Goal: Task Accomplishment & Management: Complete application form

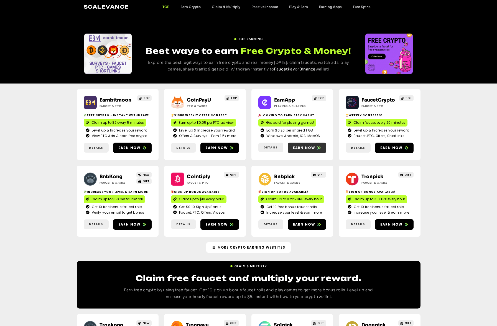
click at [323, 149] on span "Earn now" at bounding box center [307, 147] width 39 height 5
click at [405, 148] on icon at bounding box center [406, 147] width 3 height 3
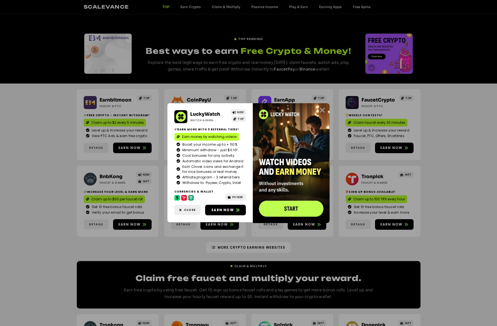
click at [321, 109] on icon "Close" at bounding box center [322, 110] width 7 height 7
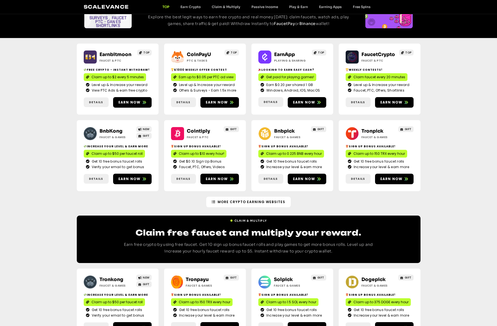
scroll to position [55, 0]
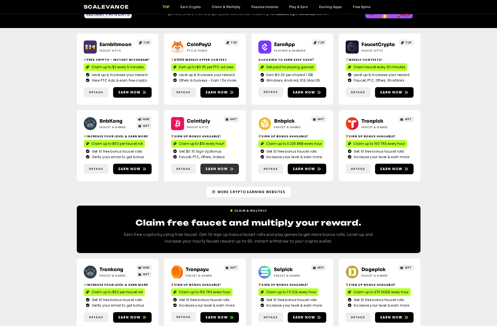
click at [224, 169] on span "Earn now" at bounding box center [217, 168] width 22 height 5
click at [143, 168] on icon at bounding box center [144, 168] width 3 height 3
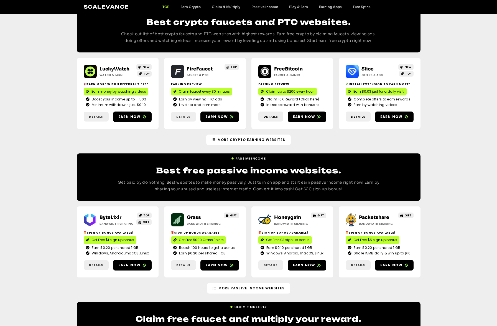
scroll to position [481, 0]
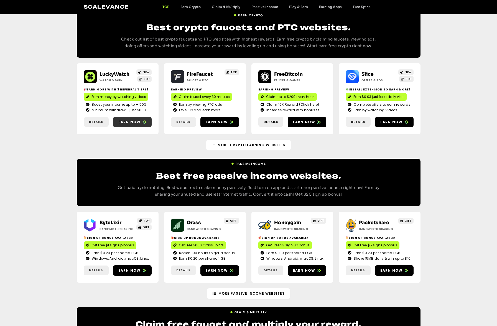
click at [145, 120] on icon at bounding box center [144, 121] width 3 height 3
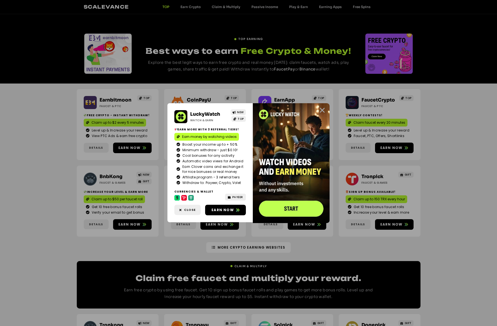
click at [320, 110] on icon "Close" at bounding box center [322, 110] width 7 height 7
